Goal: Check status: Check status

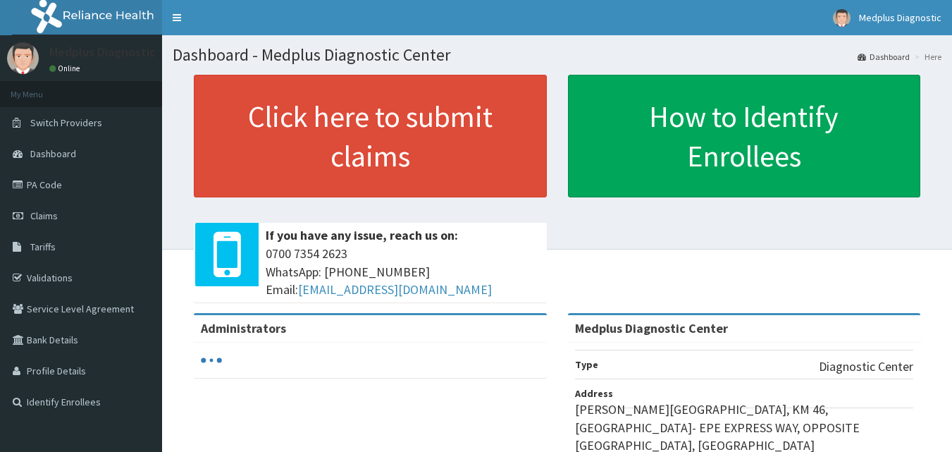
click at [56, 188] on link "PA Code" at bounding box center [81, 184] width 162 height 31
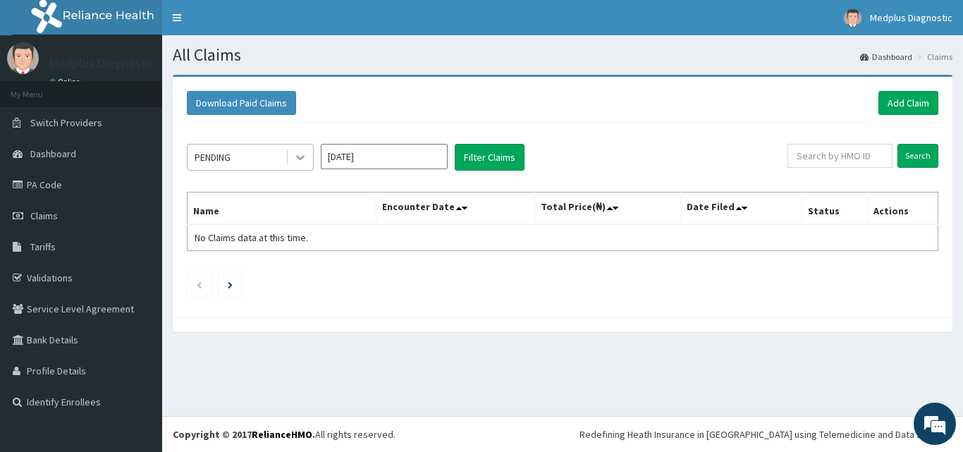
click at [300, 161] on icon at bounding box center [300, 157] width 14 height 14
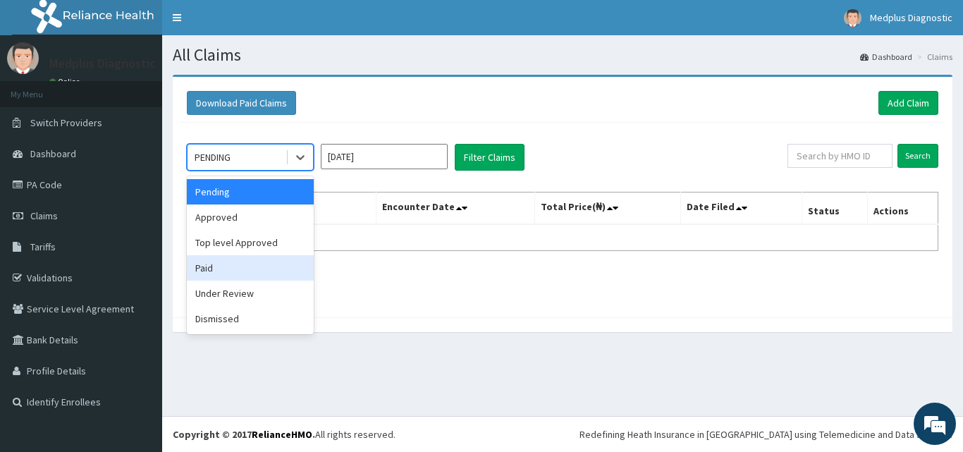
click at [245, 264] on div "Paid" at bounding box center [250, 267] width 127 height 25
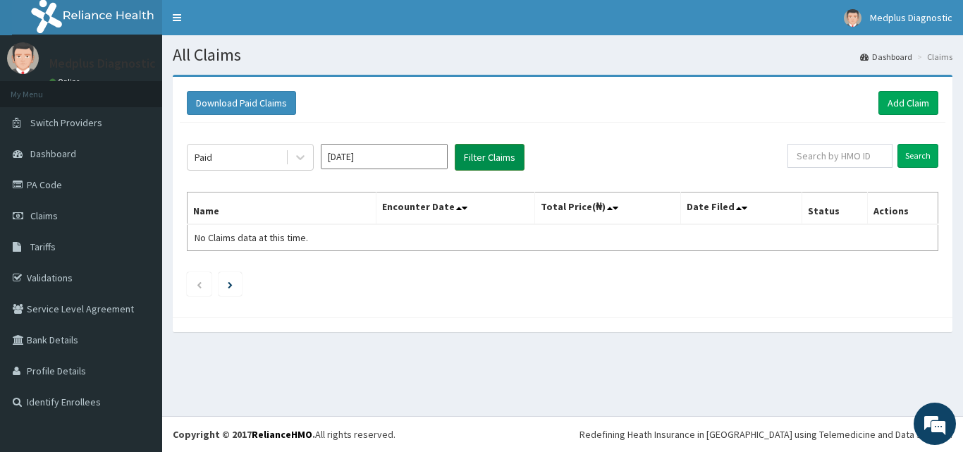
click at [508, 152] on button "Filter Claims" at bounding box center [490, 157] width 70 height 27
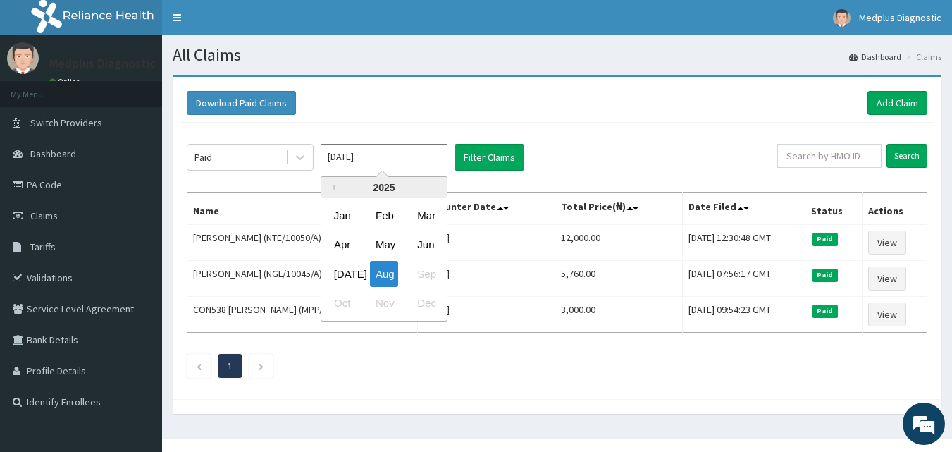
click at [357, 162] on input "Aug 2025" at bounding box center [384, 156] width 127 height 25
click at [349, 265] on div "Jul" at bounding box center [342, 274] width 28 height 26
type input "Jul 2025"
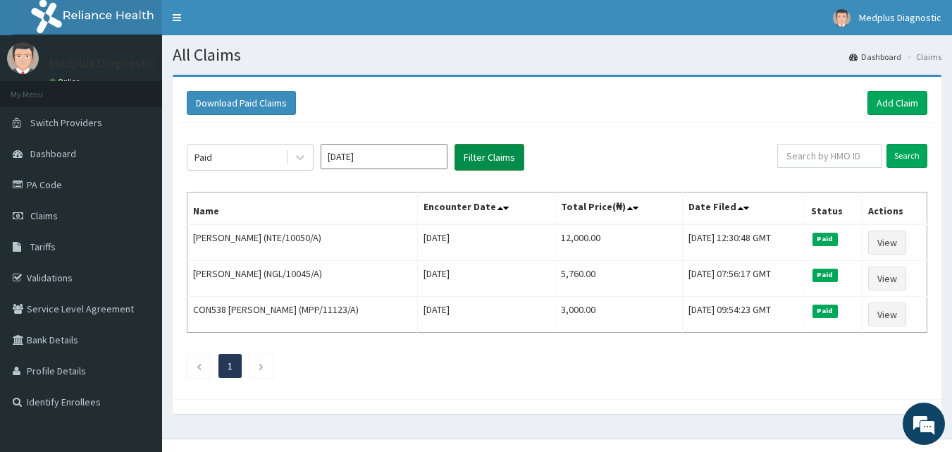
click at [460, 160] on button "Filter Claims" at bounding box center [490, 157] width 70 height 27
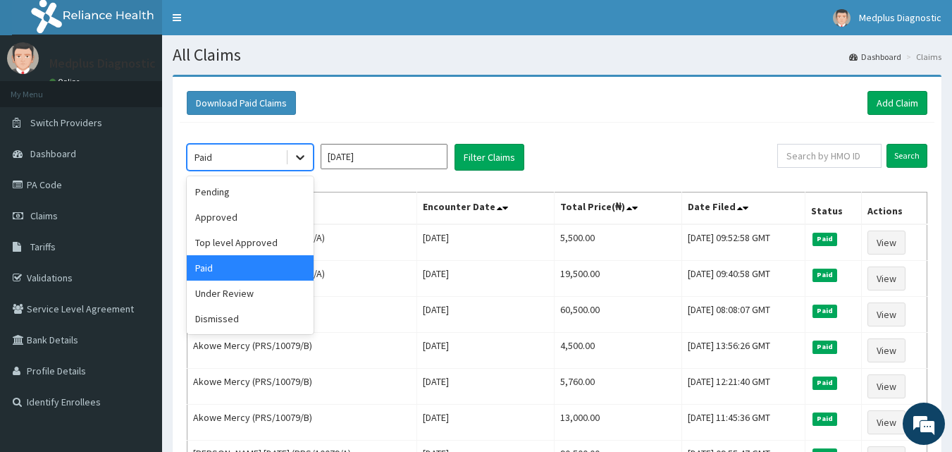
click at [297, 164] on icon at bounding box center [300, 157] width 14 height 14
click at [257, 251] on div "Top level Approved" at bounding box center [250, 242] width 127 height 25
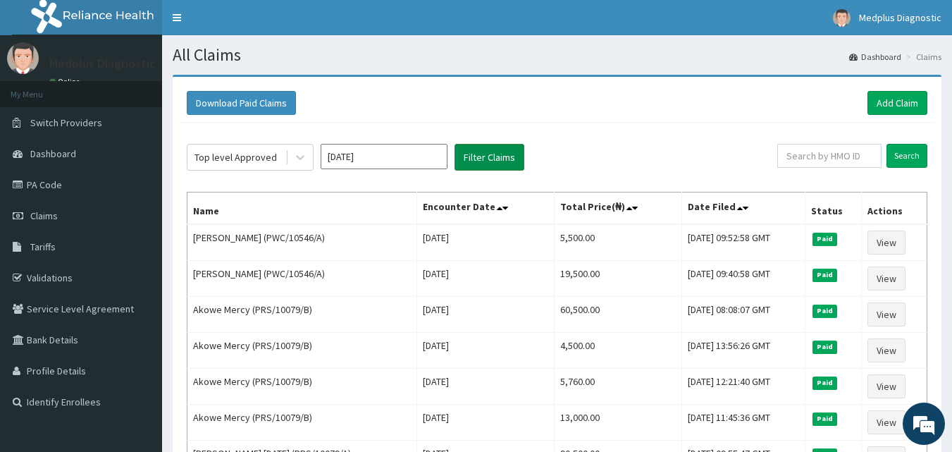
click at [479, 153] on button "Filter Claims" at bounding box center [490, 157] width 70 height 27
